Goal: Task Accomplishment & Management: Manage account settings

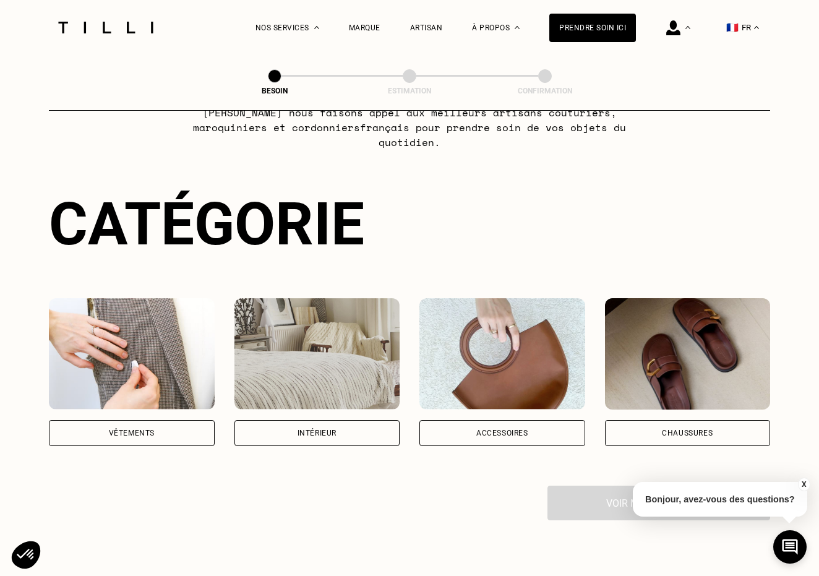
scroll to position [79, 0]
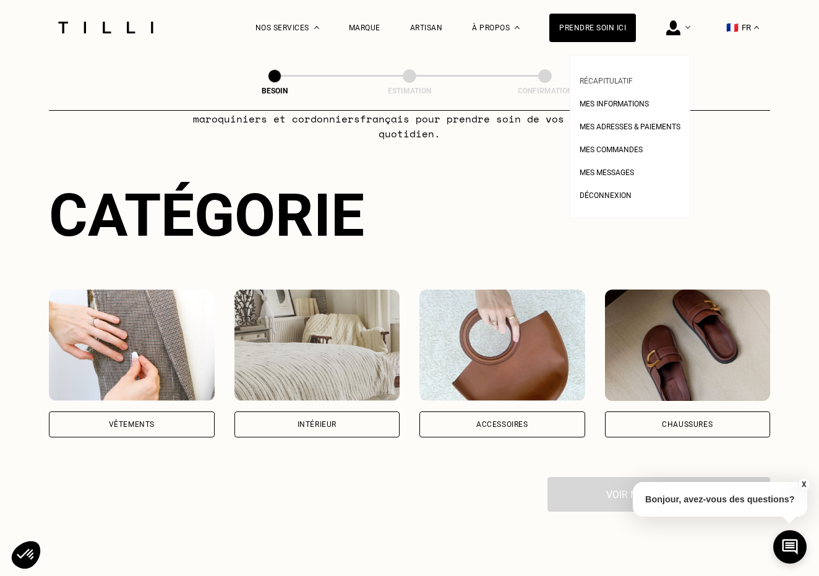
click at [613, 76] on link "Récapitulatif" at bounding box center [605, 79] width 53 height 13
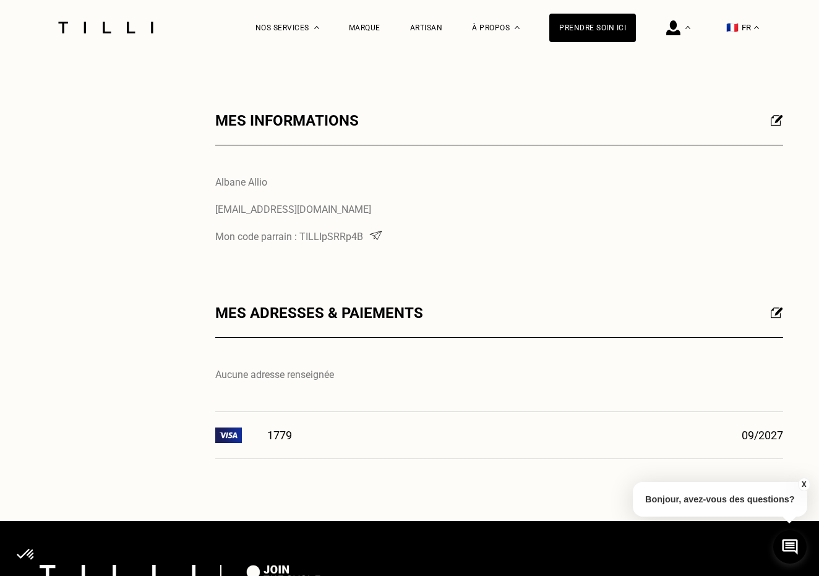
scroll to position [158, 0]
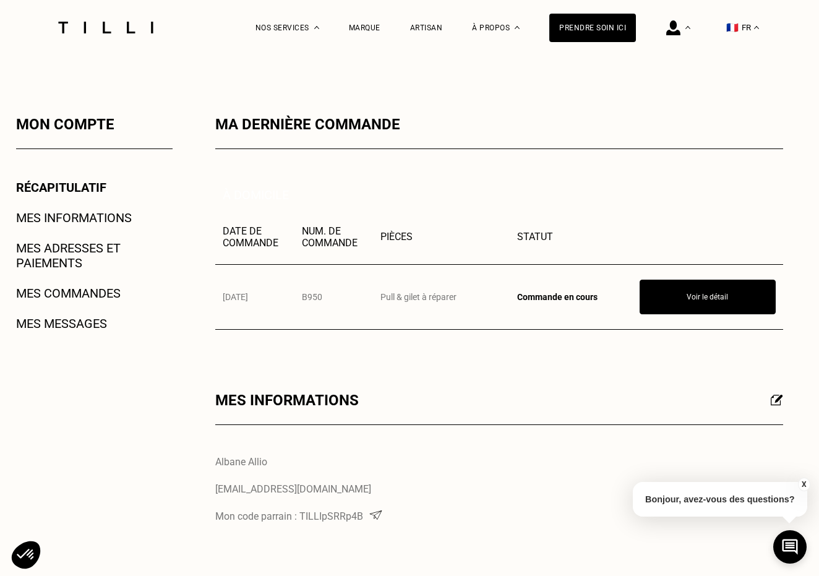
click at [75, 298] on link "Mes commandes" at bounding box center [68, 293] width 105 height 15
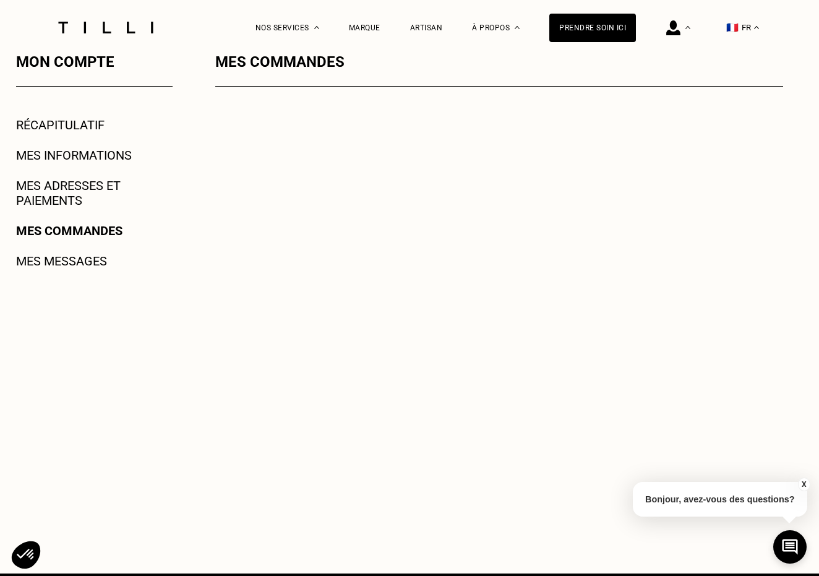
scroll to position [210, 0]
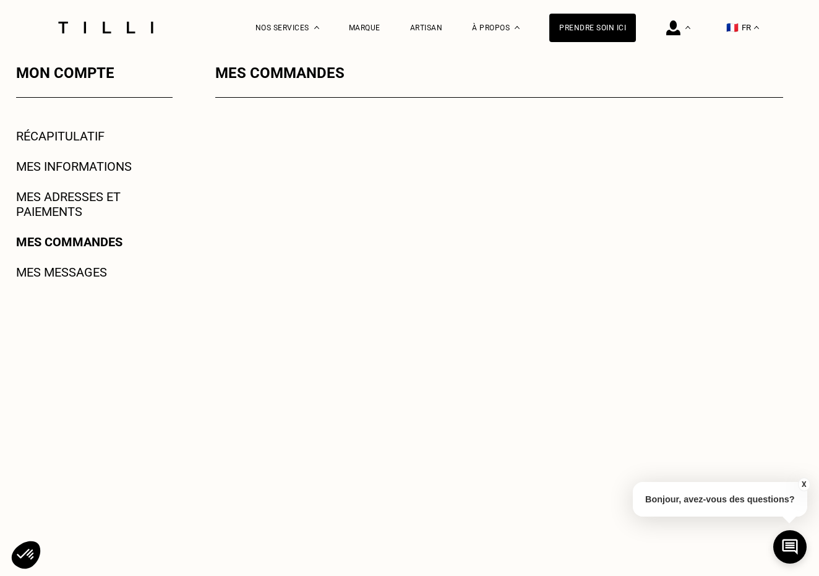
click at [805, 482] on button "X" at bounding box center [803, 484] width 12 height 14
click at [62, 136] on link "Récapitulatif" at bounding box center [60, 136] width 88 height 15
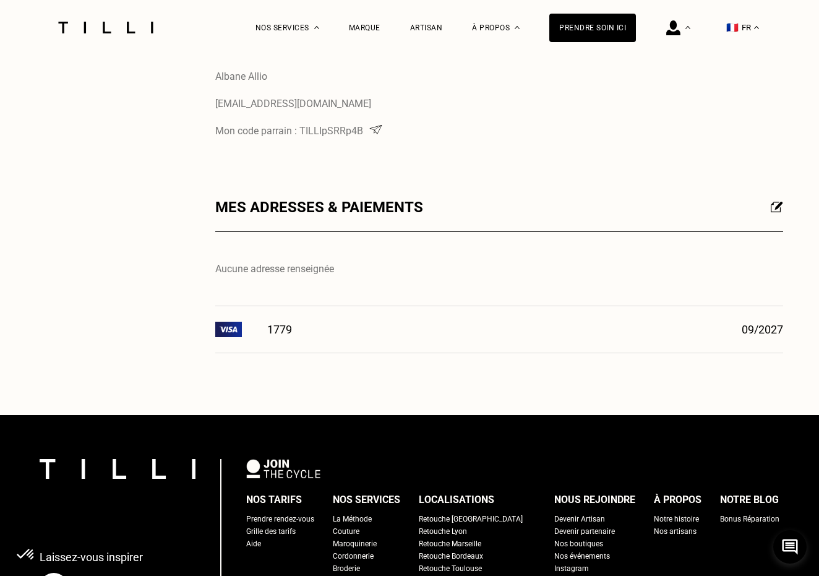
scroll to position [588, 0]
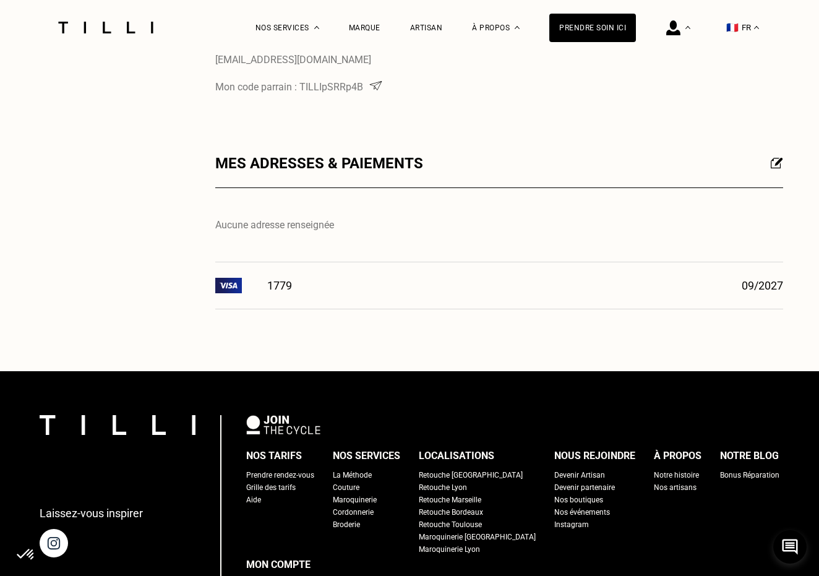
click at [231, 281] on img at bounding box center [228, 285] width 27 height 15
click at [287, 281] on div "1779" at bounding box center [253, 285] width 77 height 15
click at [772, 159] on img at bounding box center [777, 162] width 12 height 11
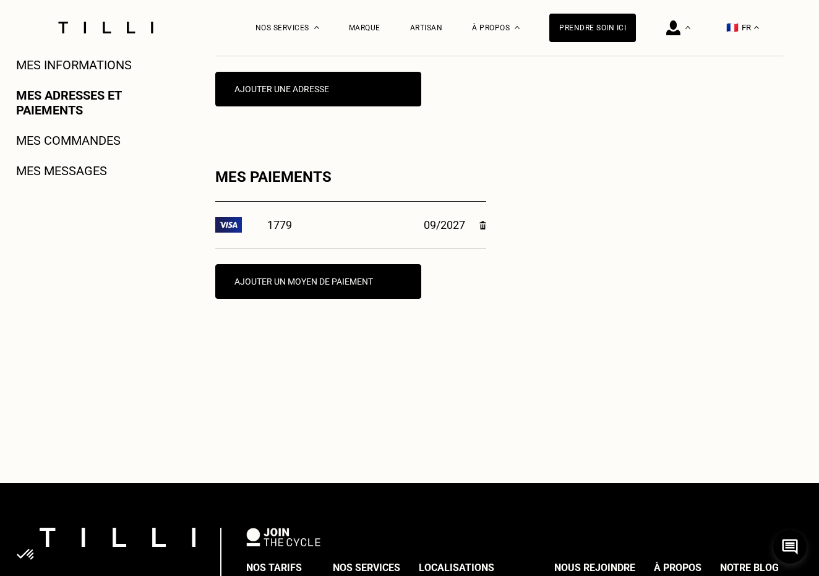
scroll to position [334, 0]
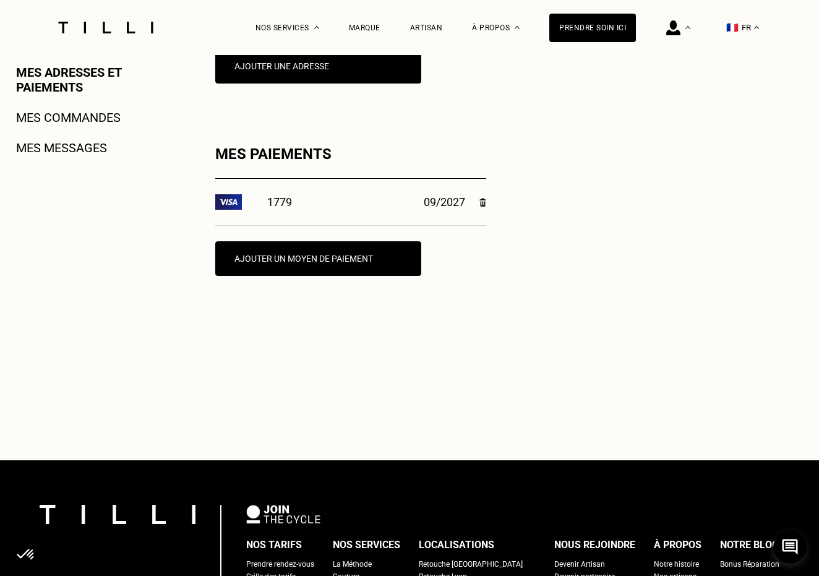
click at [482, 201] on img at bounding box center [482, 202] width 7 height 9
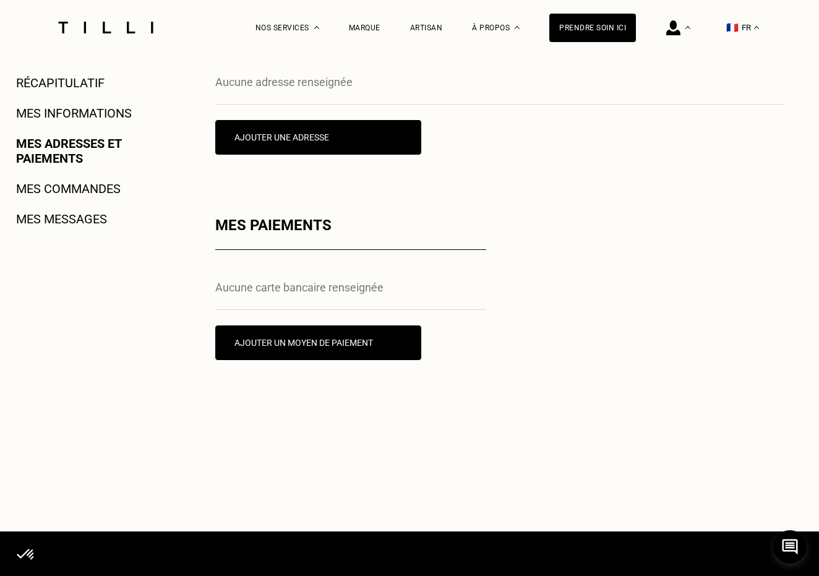
scroll to position [35, 0]
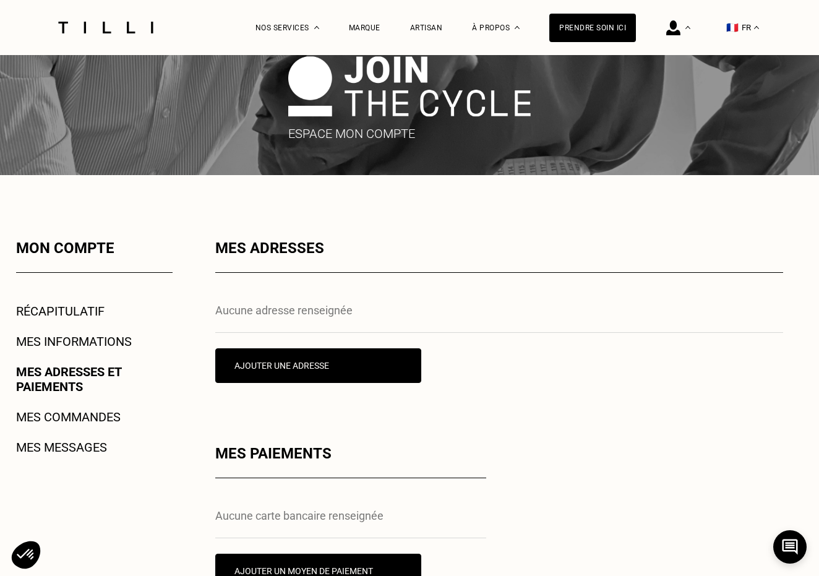
click at [56, 417] on link "Mes commandes" at bounding box center [68, 416] width 105 height 15
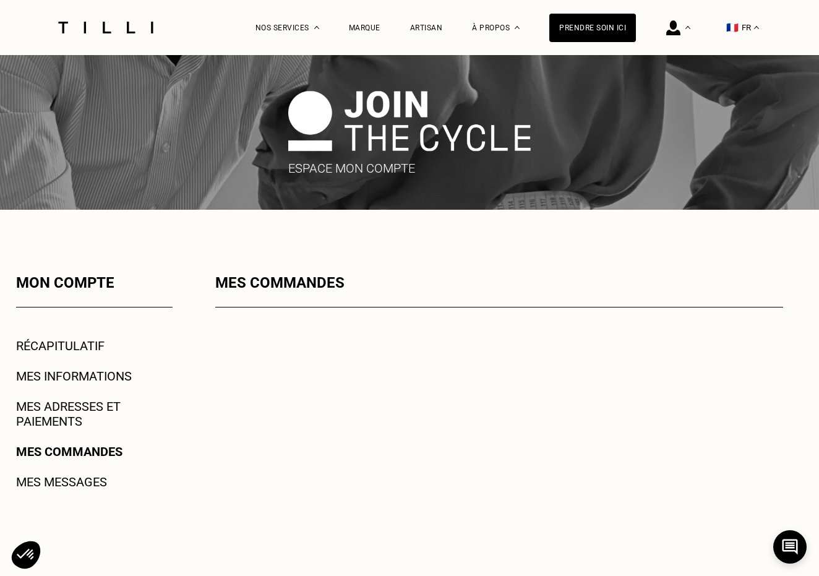
click at [79, 470] on div "Mon compte Récapitulatif Mes informations Mes adresses et paiements Mes command…" at bounding box center [77, 503] width 189 height 458
click at [80, 484] on link "Mes messages" at bounding box center [61, 481] width 91 height 15
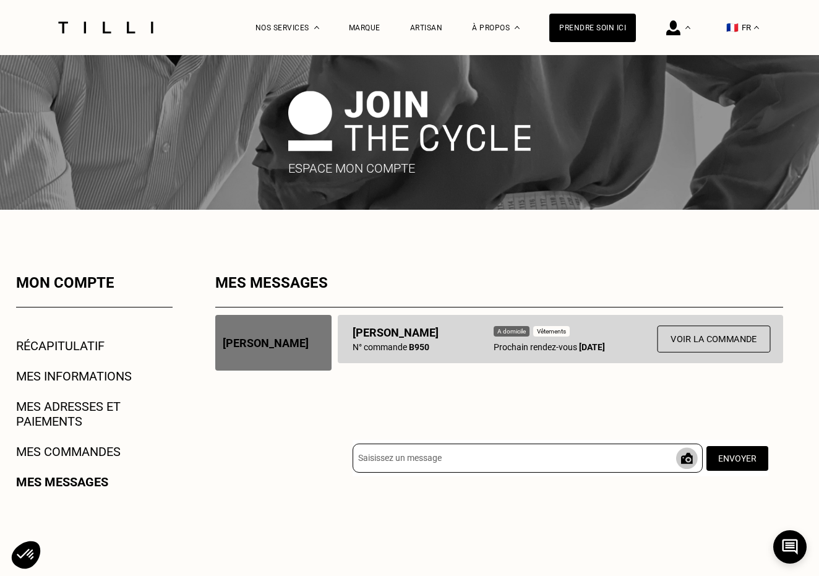
click at [688, 341] on button "Voir la commande" at bounding box center [713, 338] width 113 height 27
